Goal: Task Accomplishment & Management: Complete application form

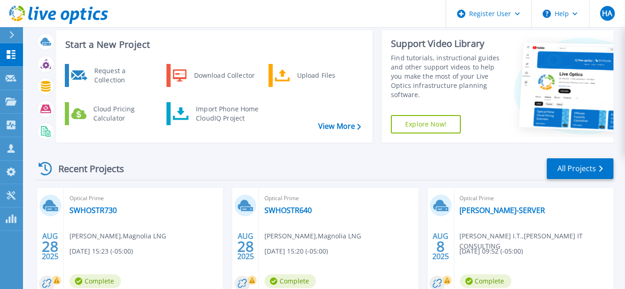
scroll to position [41, 0]
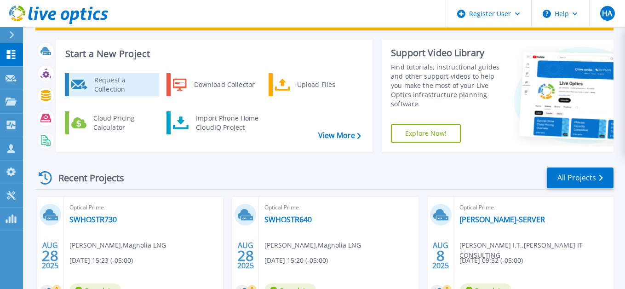
click at [120, 80] on div "Request a Collection" at bounding box center [123, 84] width 67 height 18
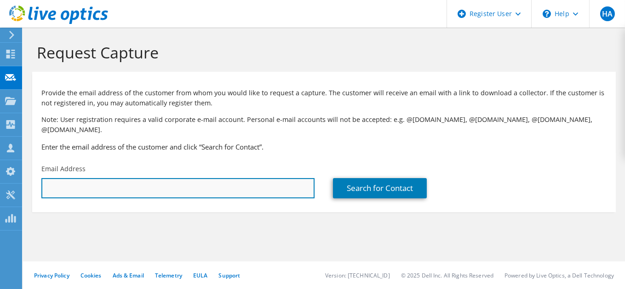
click at [162, 178] on input "text" at bounding box center [177, 188] width 273 height 20
drag, startPoint x: 115, startPoint y: 180, endPoint x: 137, endPoint y: 175, distance: 22.6
click at [115, 179] on input "text" at bounding box center [177, 188] width 273 height 20
paste input "[PERSON_NAME][EMAIL_ADDRESS][DOMAIN_NAME]"
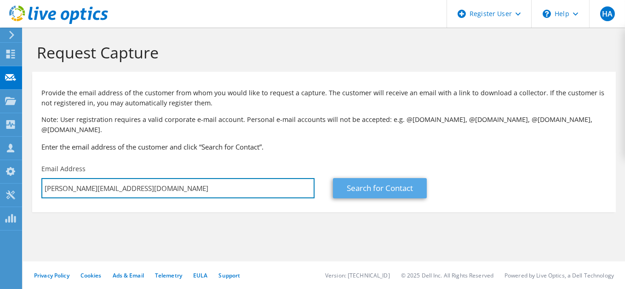
type input "[PERSON_NAME][EMAIL_ADDRESS][DOMAIN_NAME]"
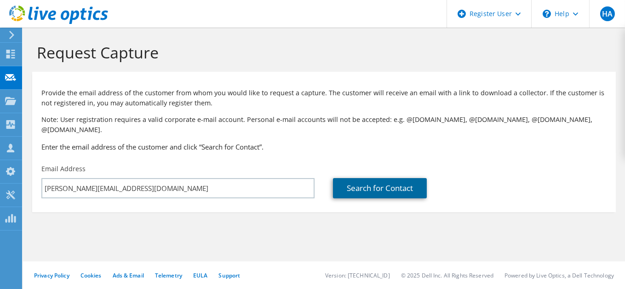
click at [376, 178] on link "Search for Contact" at bounding box center [380, 188] width 94 height 20
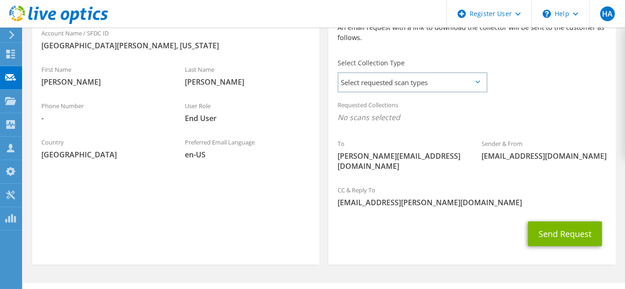
scroll to position [235, 0]
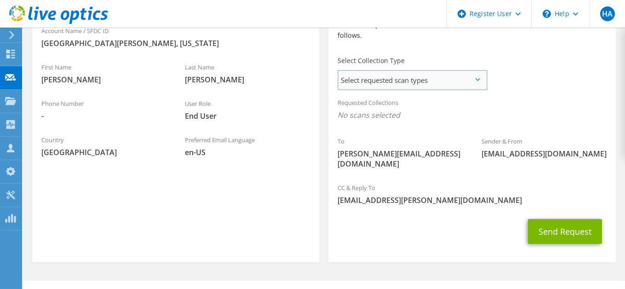
click at [453, 71] on span "Select requested scan types" at bounding box center [413, 80] width 148 height 18
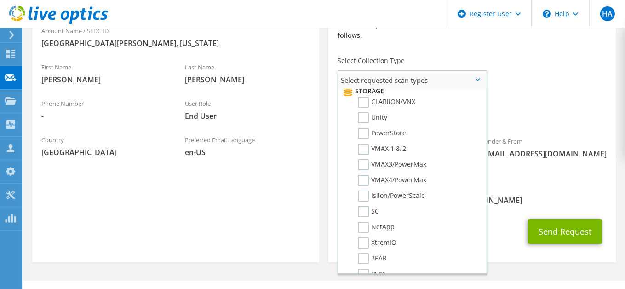
scroll to position [0, 0]
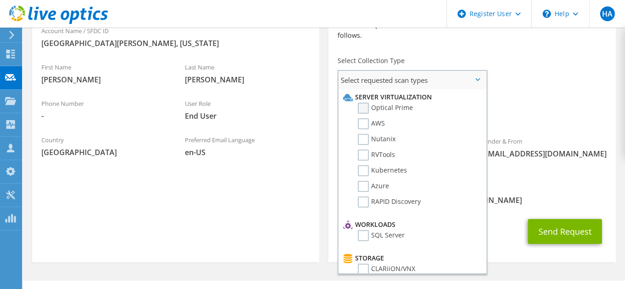
click at [364, 103] on label "Optical Prime" at bounding box center [385, 108] width 55 height 11
click at [0, 0] on input "Optical Prime" at bounding box center [0, 0] width 0 height 0
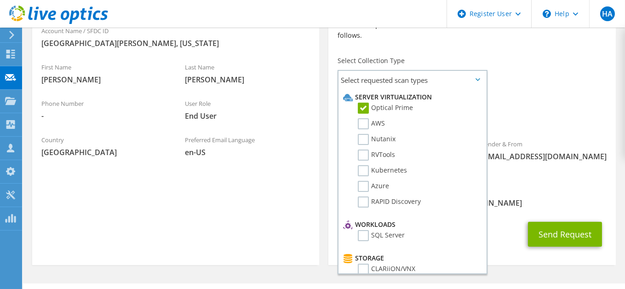
click at [531, 93] on div "Requested Collections No scans selected Optical Prime" at bounding box center [471, 111] width 287 height 37
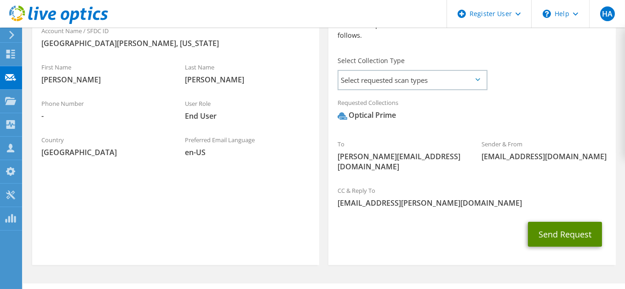
click at [573, 222] on button "Send Request" at bounding box center [565, 234] width 74 height 25
